Goal: Task Accomplishment & Management: Use online tool/utility

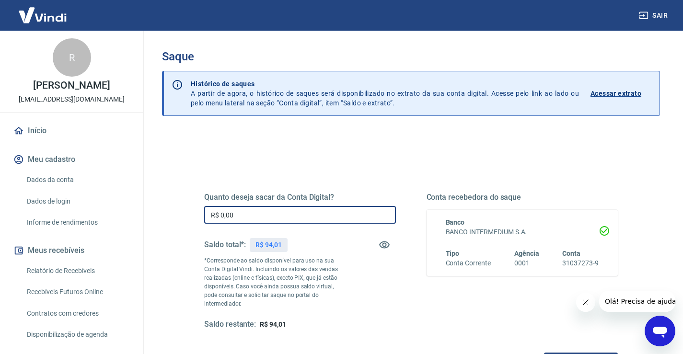
drag, startPoint x: 294, startPoint y: 216, endPoint x: 0, endPoint y: 214, distance: 293.7
click at [0, 215] on div "Sair R [PERSON_NAME] [EMAIL_ADDRESS][DOMAIN_NAME] Início Meu cadastro Dados da …" at bounding box center [341, 177] width 683 height 354
type input "R$ 94,01"
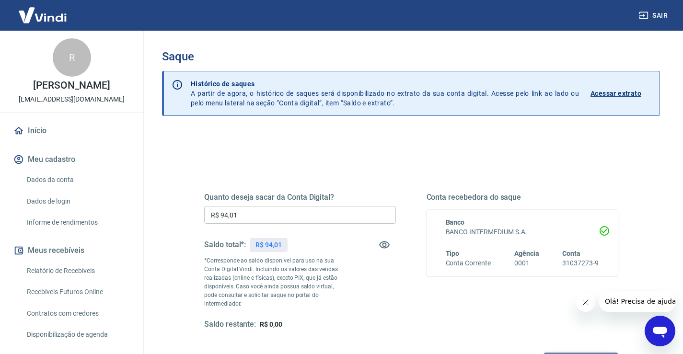
click at [601, 353] on button "Solicitar saque" at bounding box center [581, 362] width 74 height 18
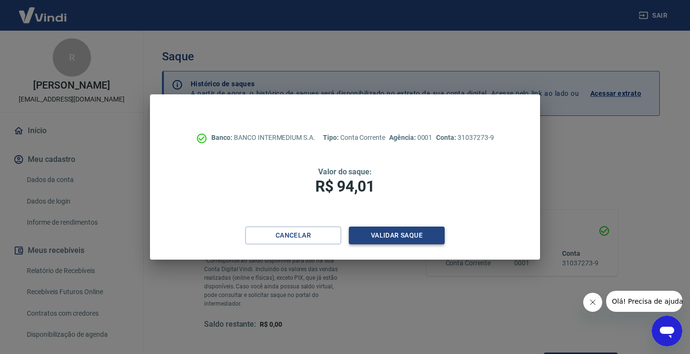
click at [413, 237] on button "Validar saque" at bounding box center [397, 236] width 96 height 18
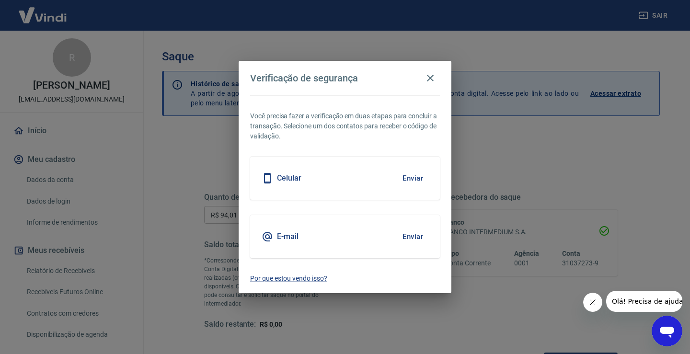
scroll to position [8, 0]
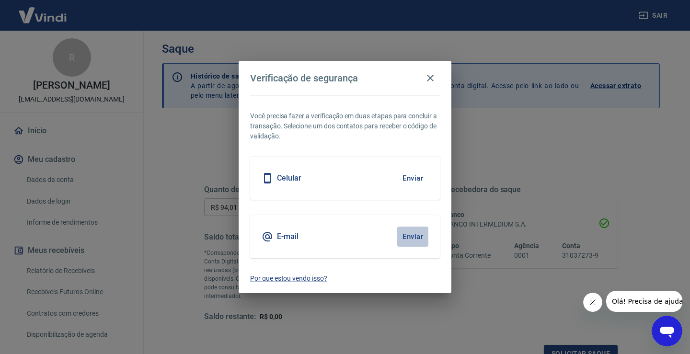
click at [406, 235] on button "Enviar" at bounding box center [412, 237] width 31 height 20
